Goal: Task Accomplishment & Management: Use online tool/utility

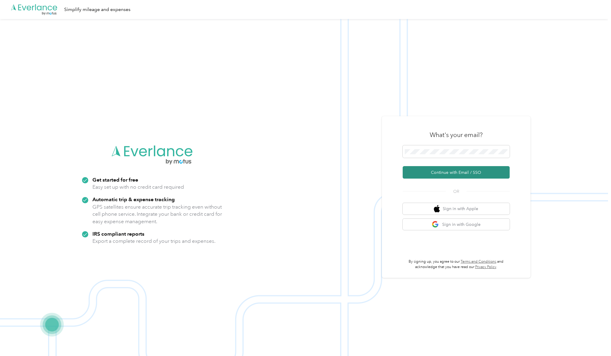
click at [472, 175] on button "Continue with Email / SSO" at bounding box center [456, 172] width 107 height 12
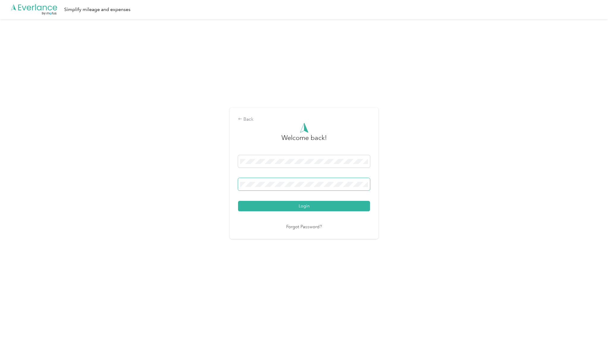
click at [238, 201] on button "Login" at bounding box center [304, 206] width 132 height 10
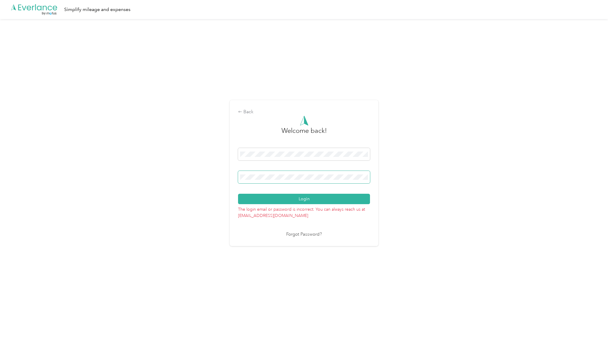
click at [238, 194] on button "Login" at bounding box center [304, 199] width 132 height 10
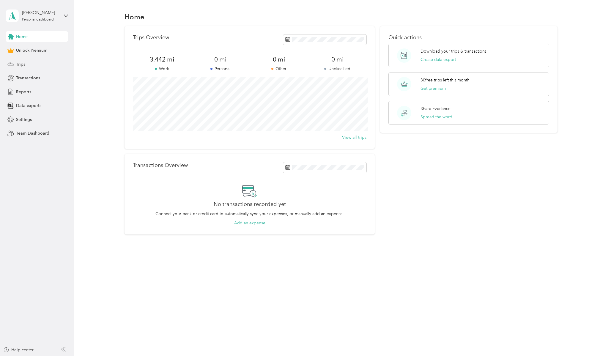
click at [20, 65] on span "Trips" at bounding box center [20, 64] width 9 height 6
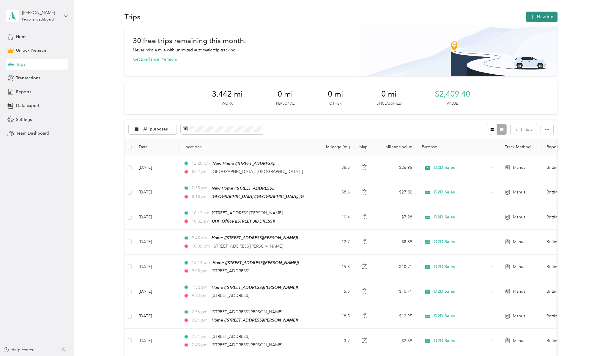
click at [551, 17] on button "New trip" at bounding box center [542, 17] width 32 height 10
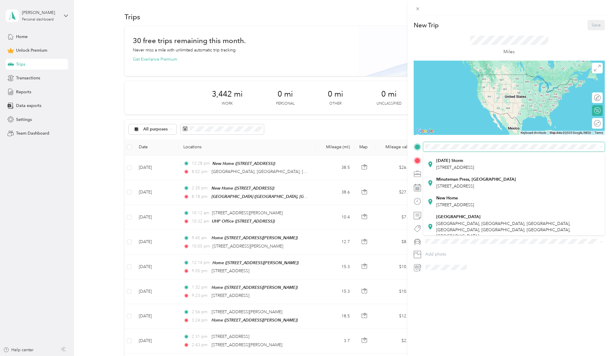
scroll to position [98, 0]
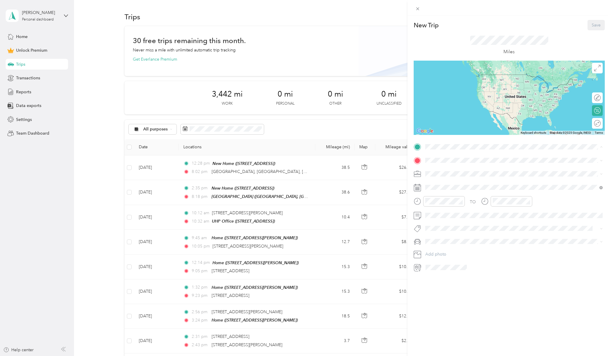
click at [474, 200] on div "New Home 3707 W 68th Ave, Westminster, CO, United States , 80030, Westminster, …" at bounding box center [455, 201] width 38 height 12
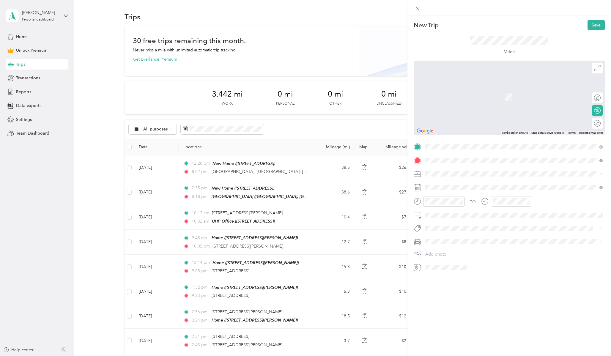
click at [492, 185] on span "13795 Spruce Street Brighton, Colorado 80602, United States" at bounding box center [465, 181] width 59 height 5
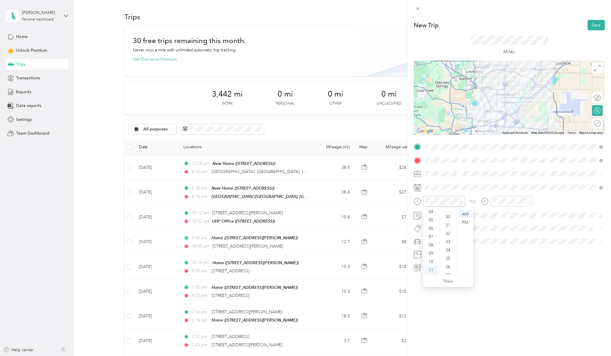
scroll to position [229, 0]
click at [447, 255] on div "16" at bounding box center [449, 253] width 14 height 8
click at [463, 292] on div "New Trip Save This trip cannot be edited because it is either under review, app…" at bounding box center [510, 194] width 204 height 356
click at [443, 252] on span "Chevrolet Silverado" at bounding box center [446, 251] width 37 height 5
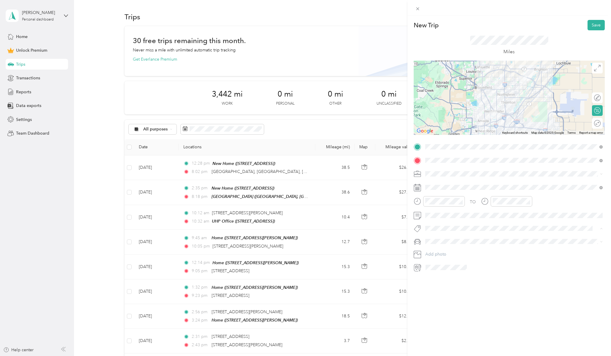
click at [440, 241] on button "D2d Commute" at bounding box center [444, 238] width 33 height 7
click at [456, 229] on icon "button" at bounding box center [456, 229] width 2 height 2
click at [440, 219] on span at bounding box center [514, 216] width 182 height 10
click at [437, 206] on div "D2D Sales" at bounding box center [514, 205] width 173 height 6
click at [601, 123] on div "Round trip" at bounding box center [601, 123] width 0 height 6
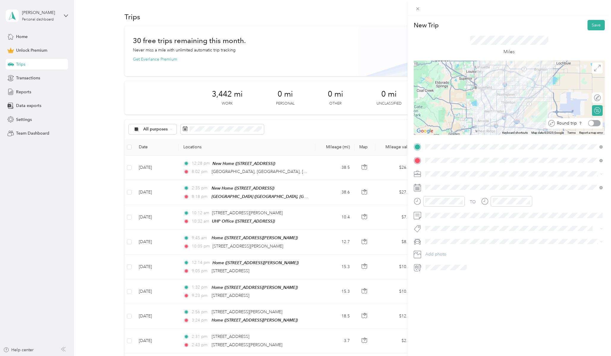
click at [596, 123] on div at bounding box center [594, 123] width 12 height 6
click at [596, 28] on button "Save" at bounding box center [596, 25] width 17 height 10
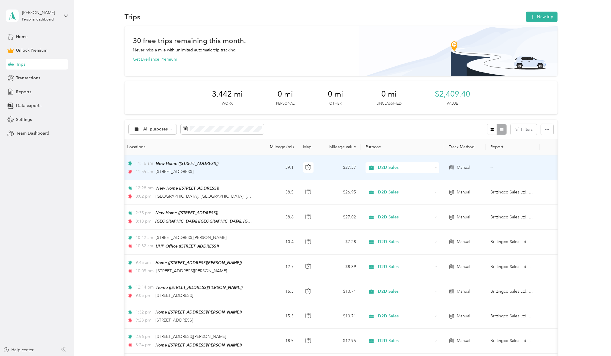
scroll to position [0, 56]
click at [495, 167] on td "--" at bounding box center [513, 167] width 54 height 25
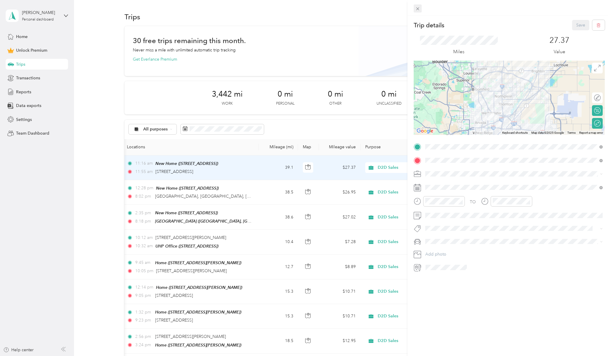
click at [419, 9] on icon at bounding box center [417, 8] width 3 height 3
